Goal: Task Accomplishment & Management: Use online tool/utility

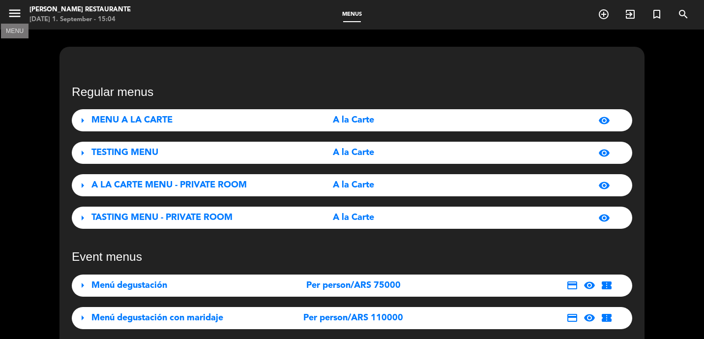
click at [14, 8] on icon "menu" at bounding box center [14, 13] width 15 height 15
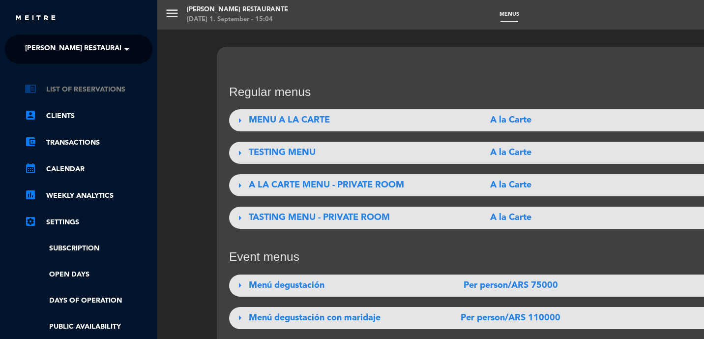
click at [74, 86] on link "chrome_reader_mode List of Reservations" at bounding box center [89, 90] width 128 height 12
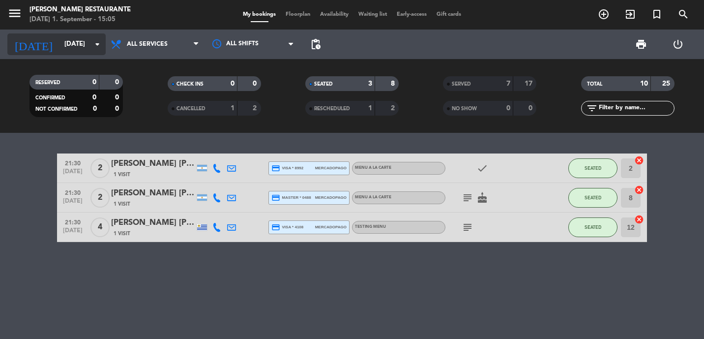
click at [84, 43] on input "[DATE]" at bounding box center [102, 44] width 86 height 18
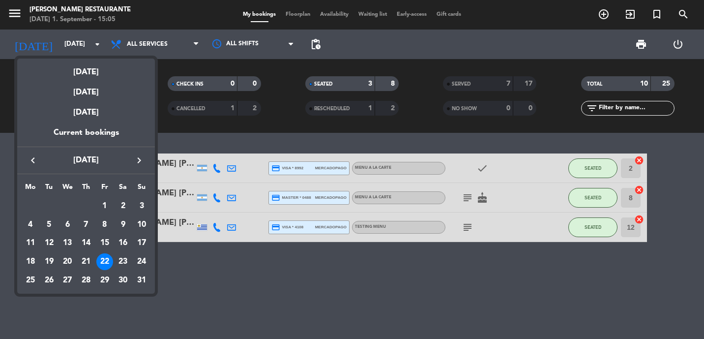
click at [137, 164] on icon "keyboard_arrow_right" at bounding box center [139, 160] width 12 height 12
click at [66, 223] on div "3" at bounding box center [67, 224] width 17 height 17
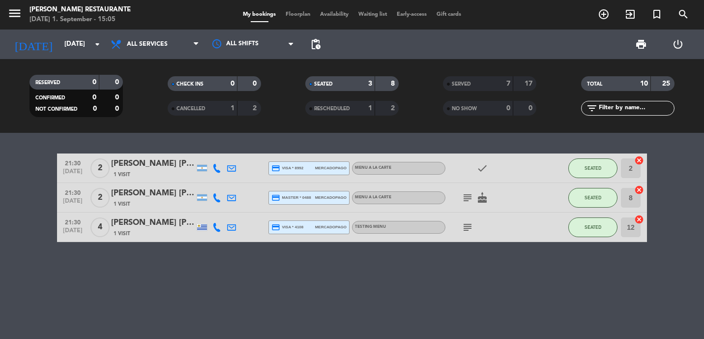
type input "[DATE]"
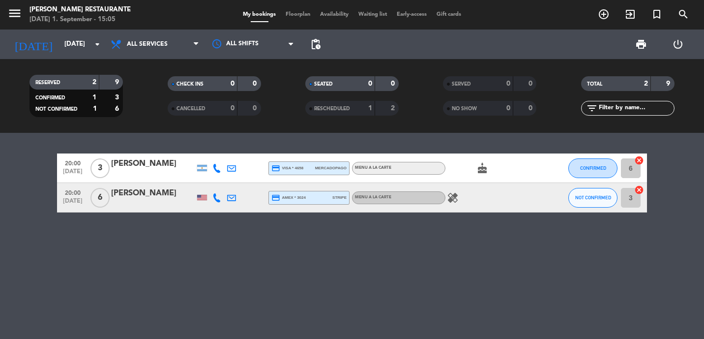
click at [638, 188] on icon "cancel" at bounding box center [639, 190] width 10 height 10
click at [632, 198] on icon "border_all" at bounding box center [632, 198] width 12 height 12
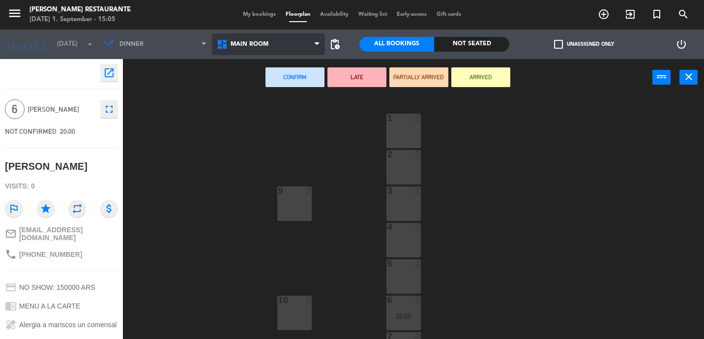
click at [246, 48] on span "Main Room" at bounding box center [250, 44] width 38 height 7
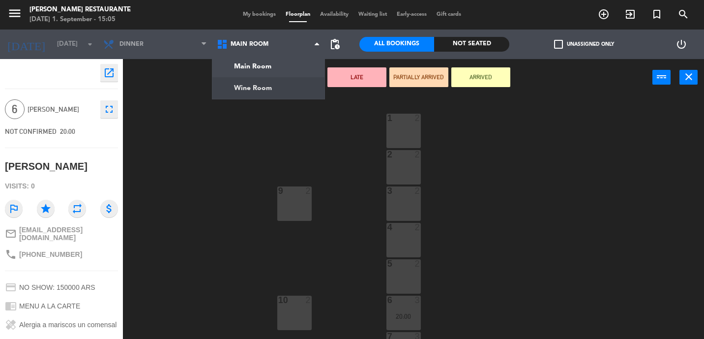
click at [252, 88] on ng-component "menu [PERSON_NAME] Restaurante [DATE] 1. September - 15:05 My bookings Floorpla…" at bounding box center [352, 169] width 704 height 339
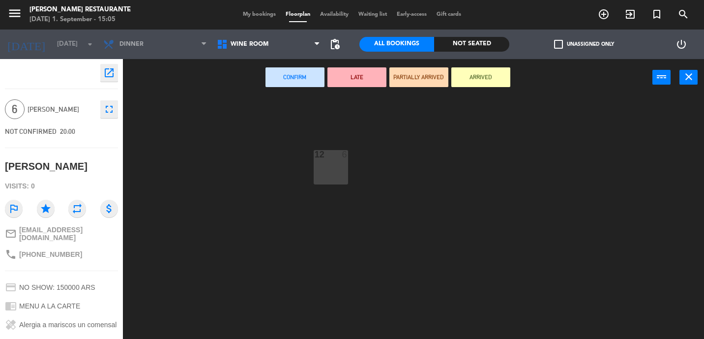
click at [328, 177] on div "12 6" at bounding box center [331, 167] width 34 height 34
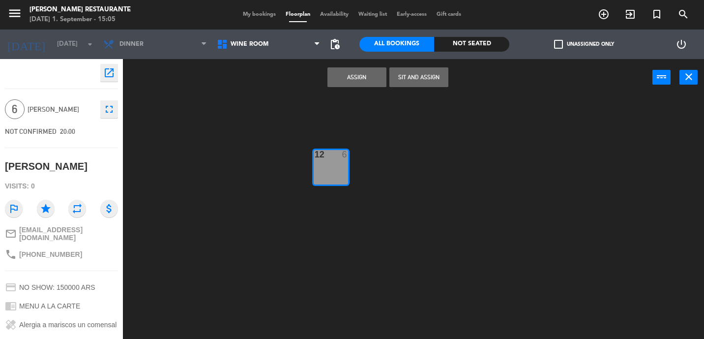
click at [367, 79] on button "Assign" at bounding box center [356, 77] width 59 height 20
